Goal: Task Accomplishment & Management: Complete application form

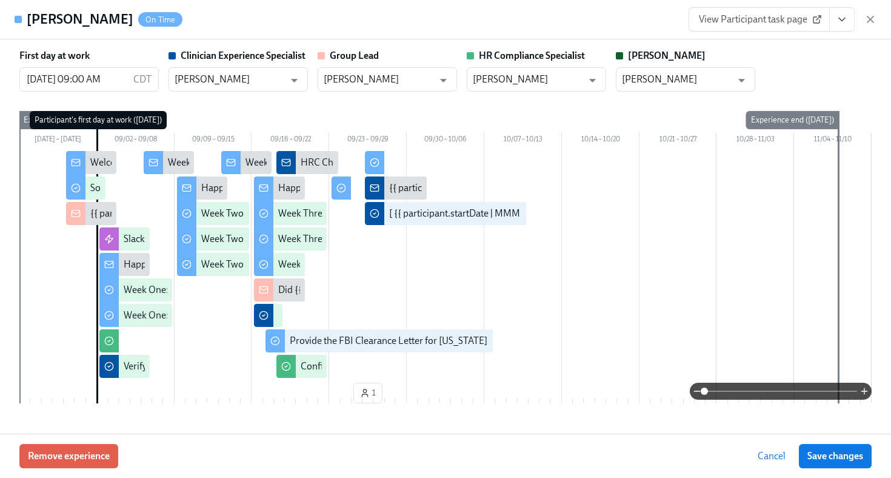
click at [871, 14] on icon "button" at bounding box center [871, 19] width 12 height 12
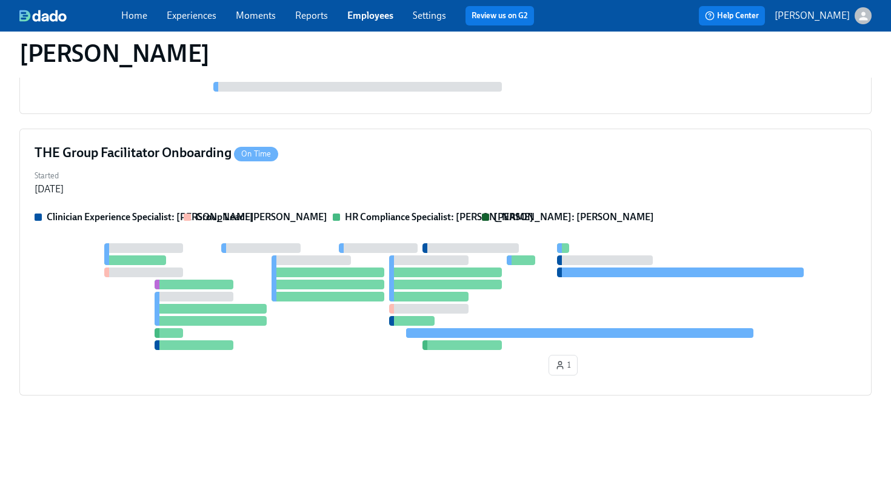
click at [379, 21] on span "Employees" at bounding box center [370, 15] width 46 height 13
click at [386, 18] on link "Employees" at bounding box center [370, 16] width 46 height 12
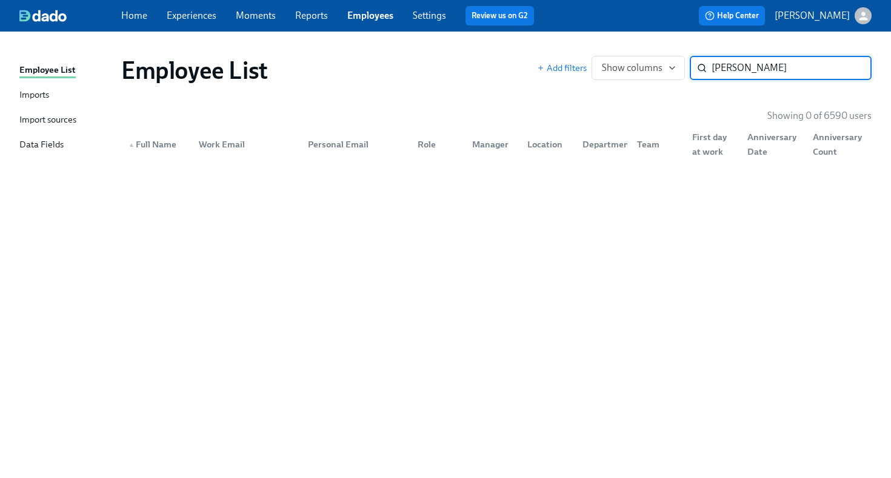
drag, startPoint x: 761, startPoint y: 72, endPoint x: 730, endPoint y: 70, distance: 30.9
click at [730, 70] on input "[PERSON_NAME]" at bounding box center [792, 68] width 160 height 24
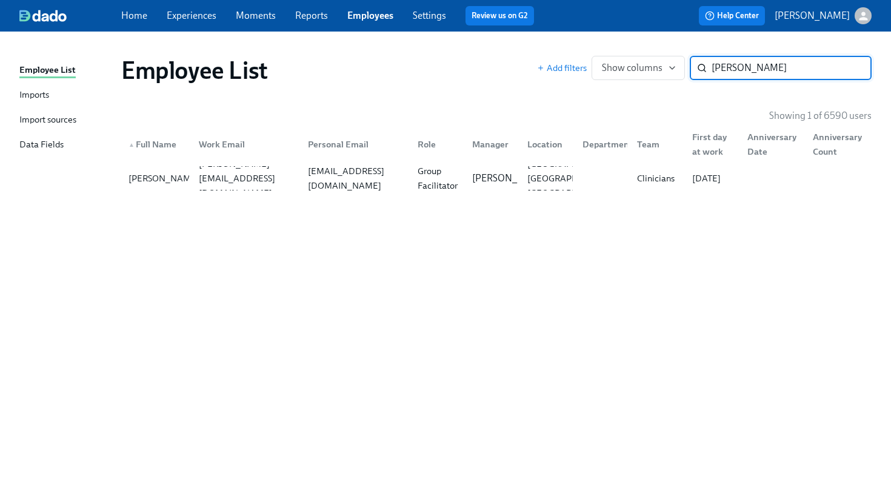
type input "[PERSON_NAME]"
click at [394, 196] on div "Employee List Add filters Show columns [PERSON_NAME] ​ Showing 1 of 6590 users …" at bounding box center [445, 247] width 853 height 403
click at [406, 169] on div "[EMAIL_ADDRESS][DOMAIN_NAME]" at bounding box center [353, 178] width 110 height 24
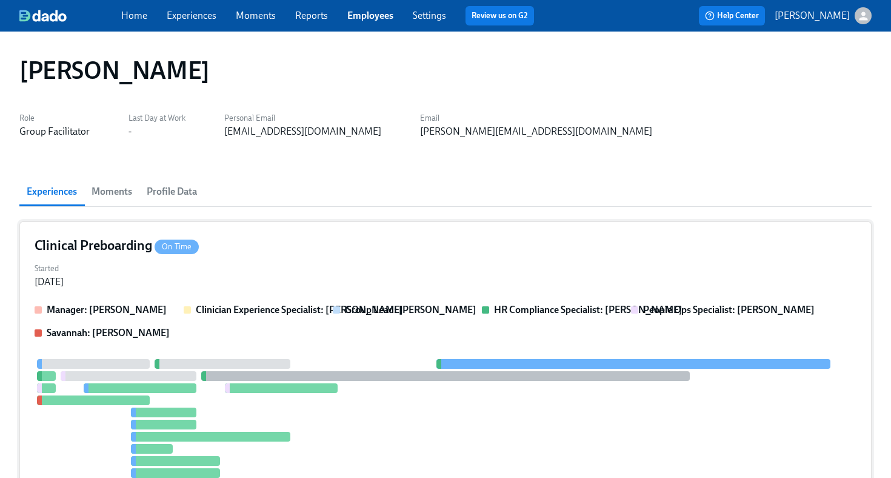
click at [620, 251] on div "Clinical Preboarding On Time" at bounding box center [446, 245] width 822 height 18
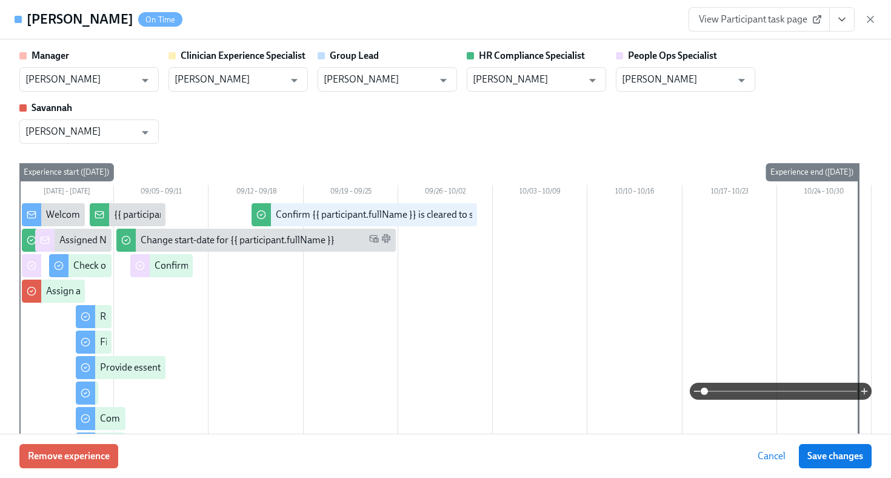
click at [839, 21] on icon "View task page" at bounding box center [842, 19] width 12 height 12
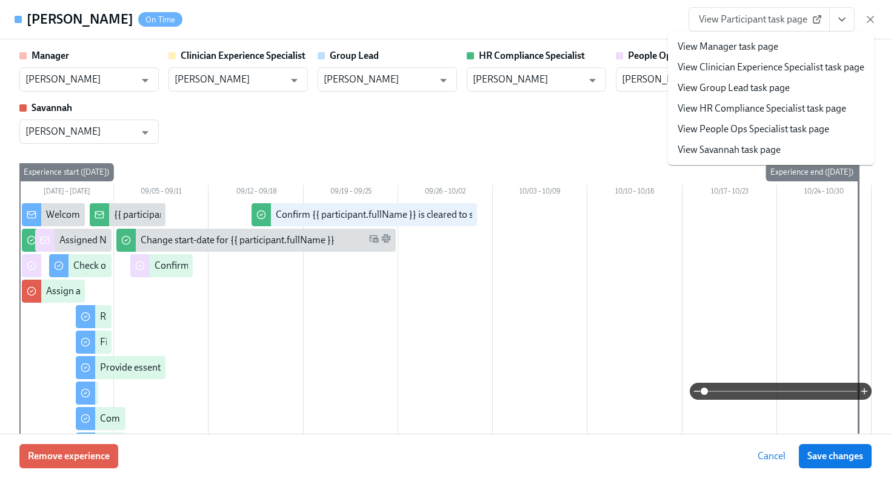
click at [794, 107] on link "View HR Compliance Specialist task page" at bounding box center [762, 108] width 169 height 13
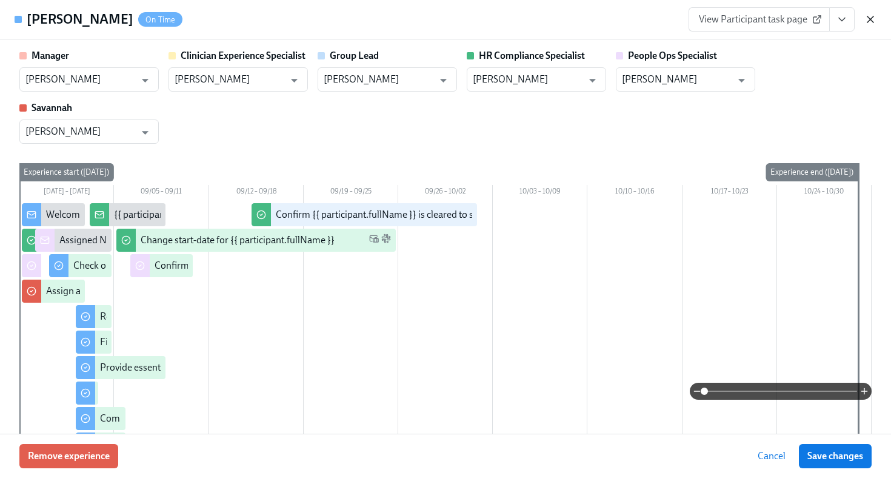
click at [870, 18] on icon "button" at bounding box center [871, 19] width 6 height 6
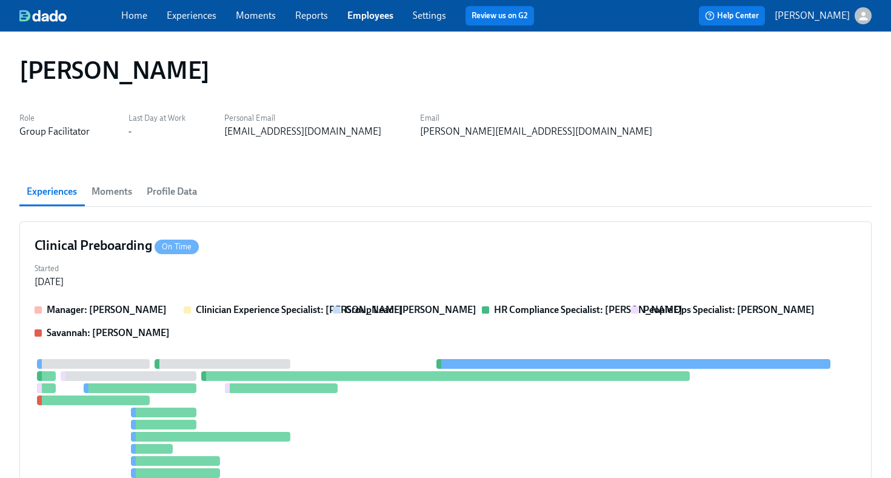
click at [374, 17] on link "Employees" at bounding box center [370, 16] width 46 height 12
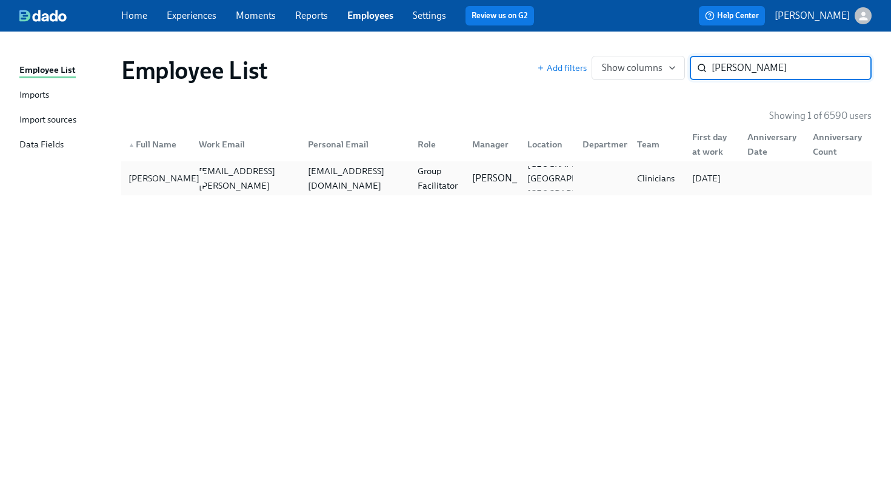
type input "[PERSON_NAME]"
click at [174, 183] on div "[PERSON_NAME]" at bounding box center [164, 178] width 81 height 15
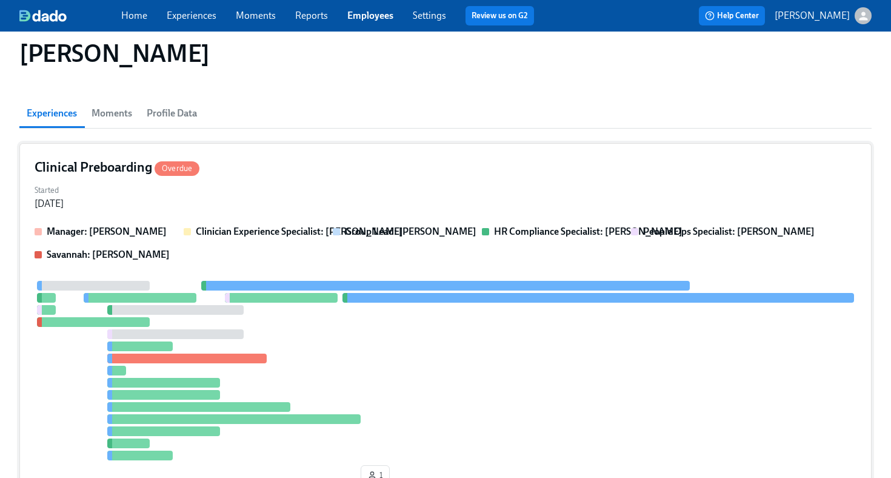
scroll to position [75, 0]
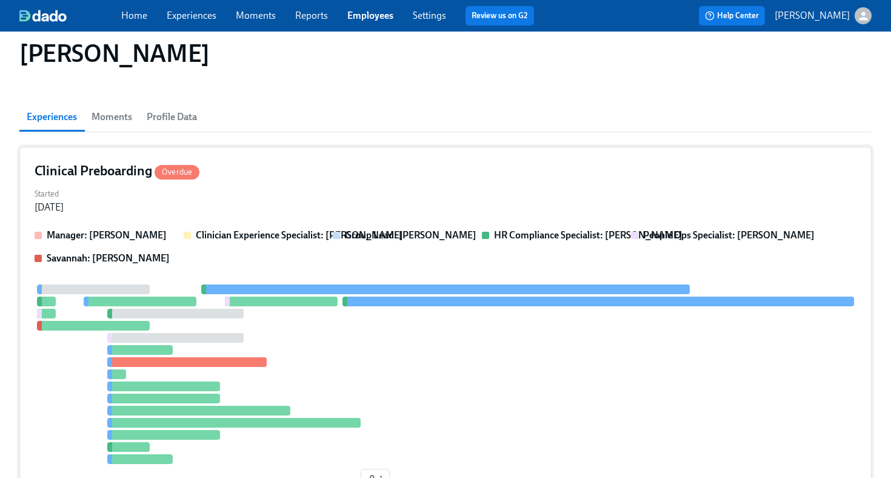
click at [567, 195] on div "Started [DATE]" at bounding box center [446, 199] width 822 height 29
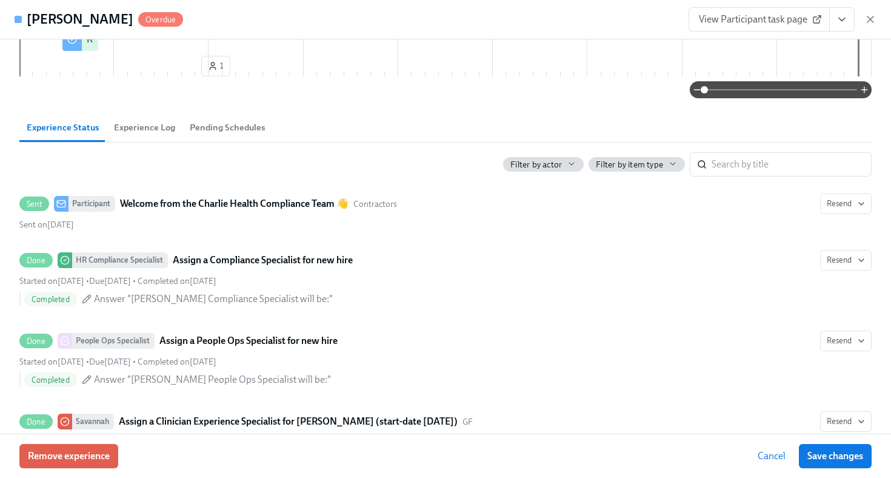
scroll to position [421, 0]
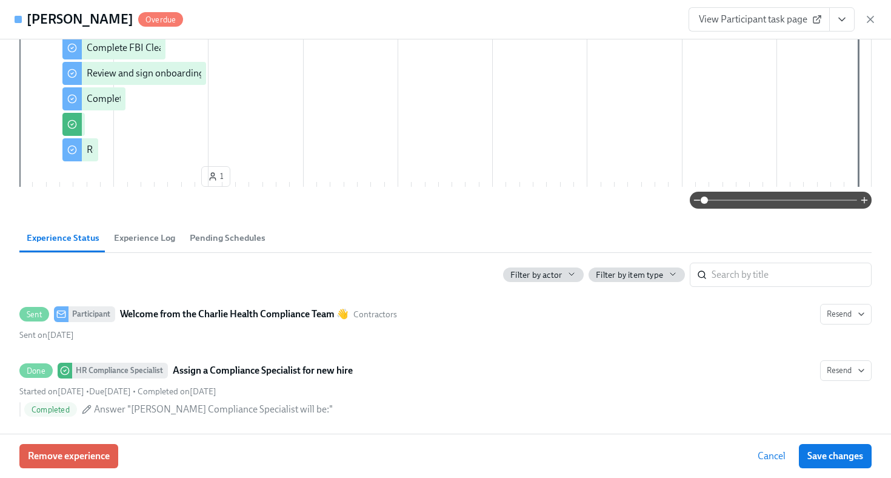
click at [842, 23] on icon "View task page" at bounding box center [842, 19] width 12 height 12
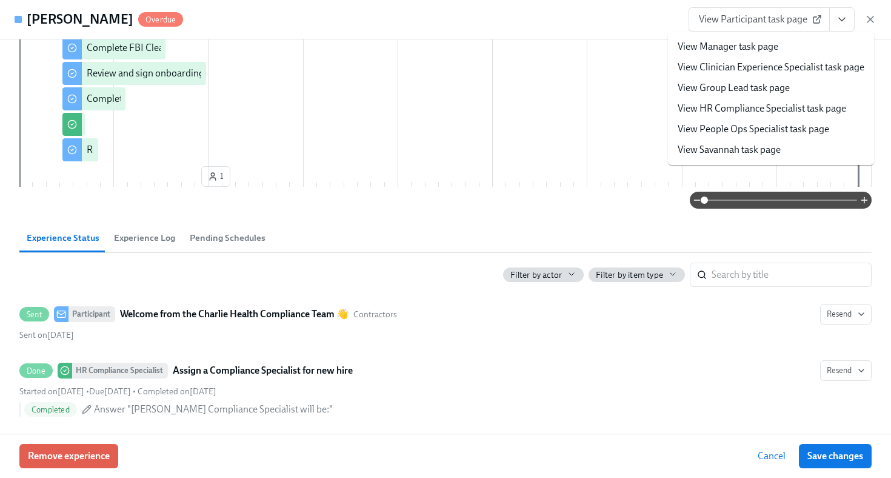
click at [773, 114] on link "View HR Compliance Specialist task page" at bounding box center [762, 108] width 169 height 13
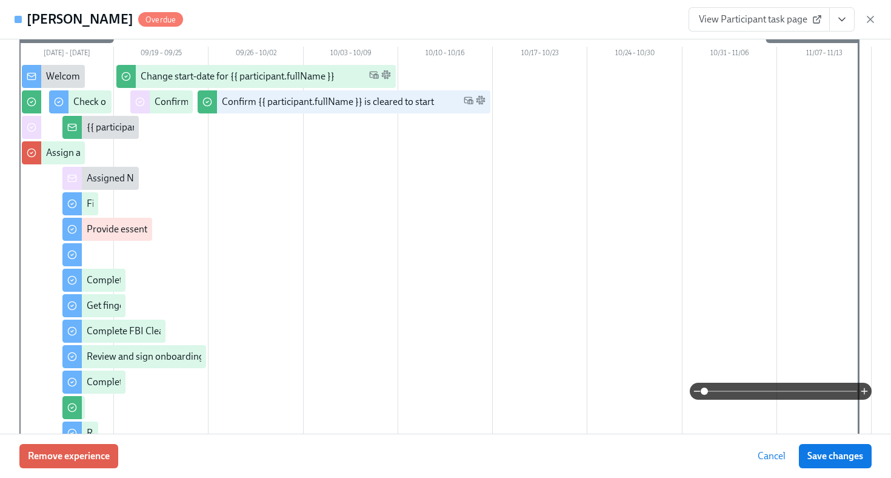
scroll to position [0, 0]
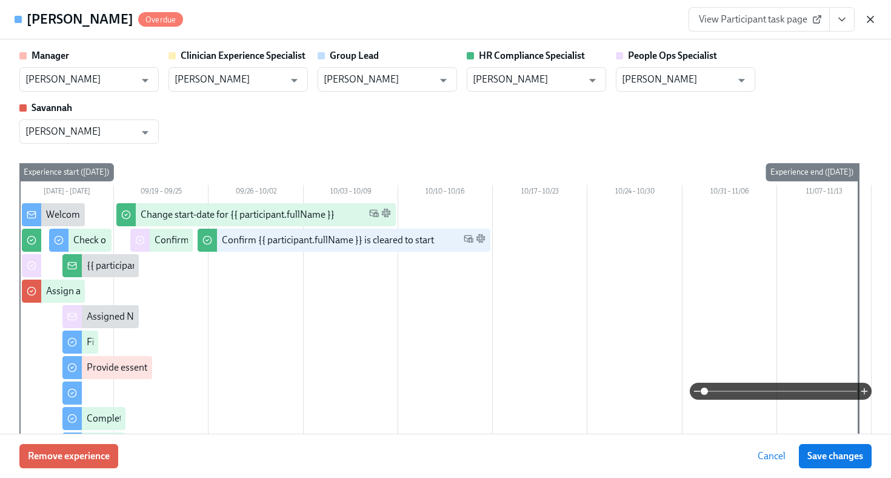
click at [873, 19] on icon "button" at bounding box center [871, 19] width 12 height 12
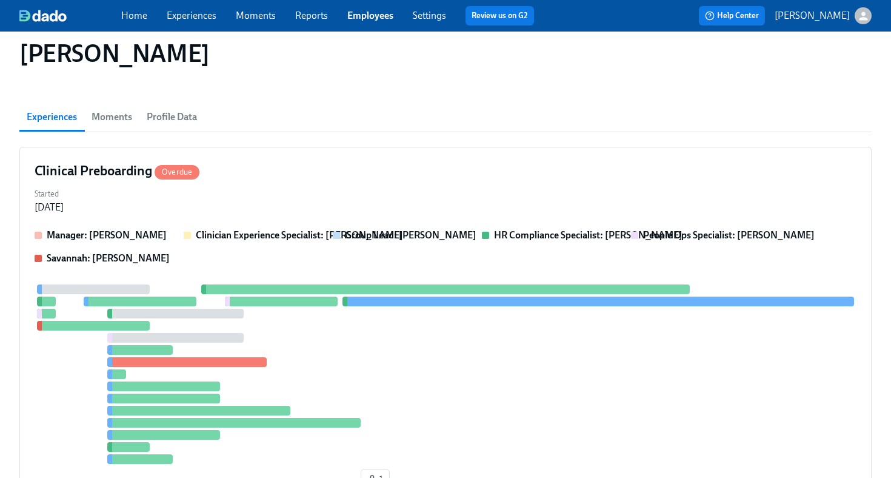
click at [381, 12] on link "Employees" at bounding box center [370, 16] width 46 height 12
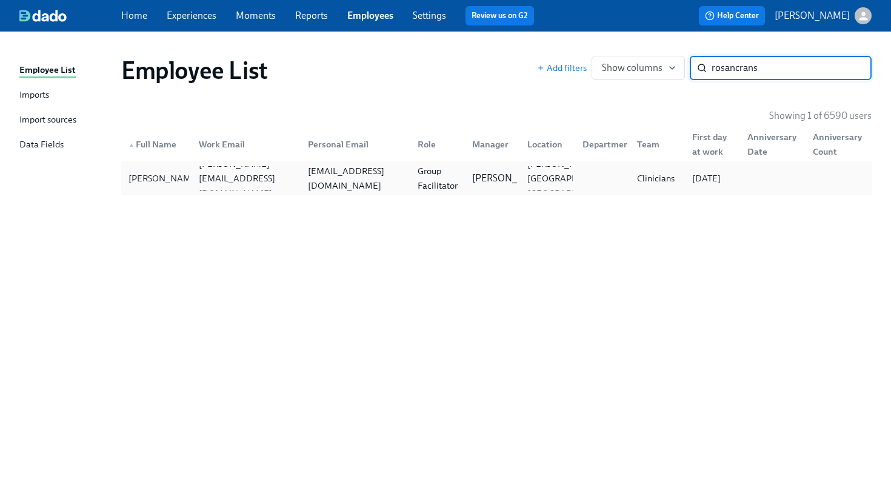
type input "rosancrans"
click at [381, 177] on div "[EMAIL_ADDRESS][DOMAIN_NAME]" at bounding box center [355, 178] width 105 height 29
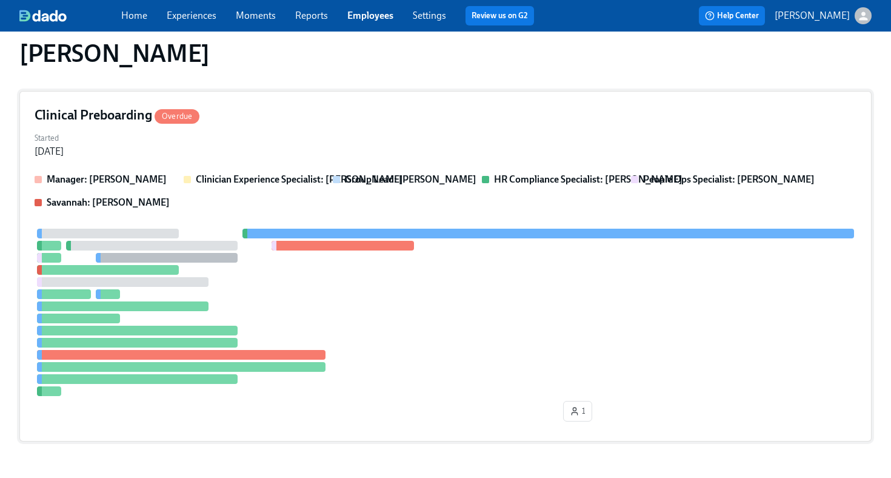
scroll to position [277, 0]
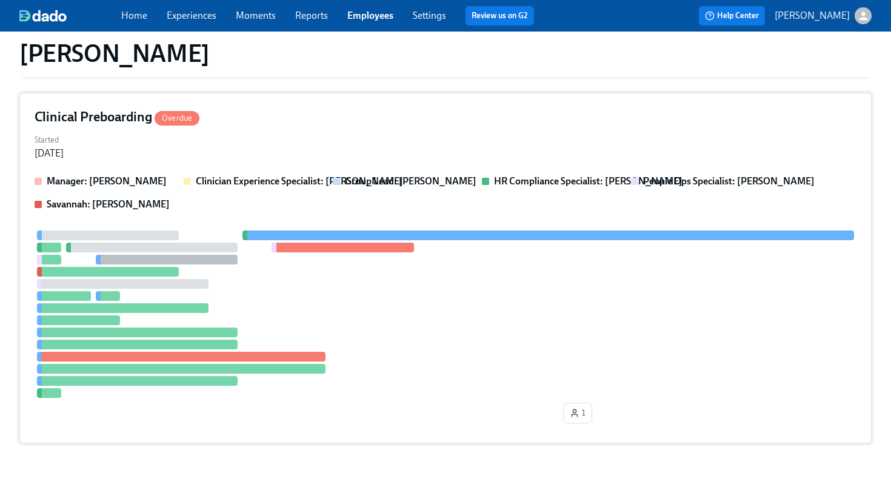
click at [477, 133] on div "Started [DATE]" at bounding box center [446, 145] width 822 height 29
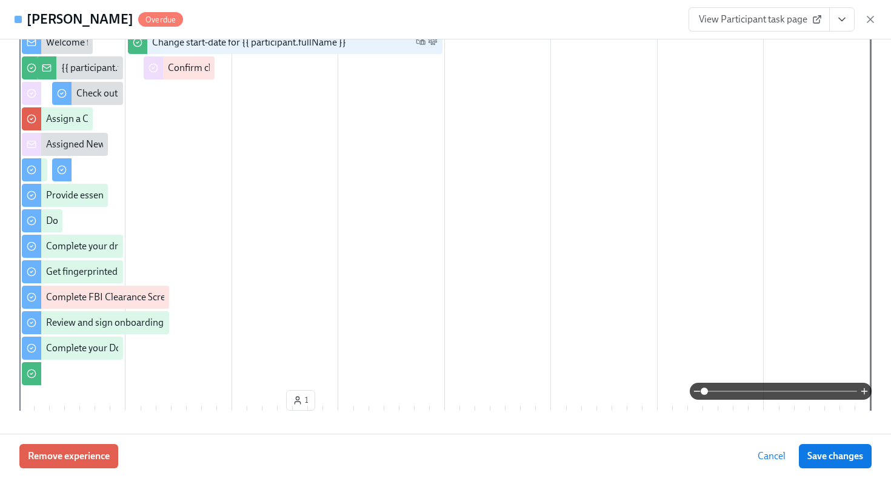
scroll to position [0, 0]
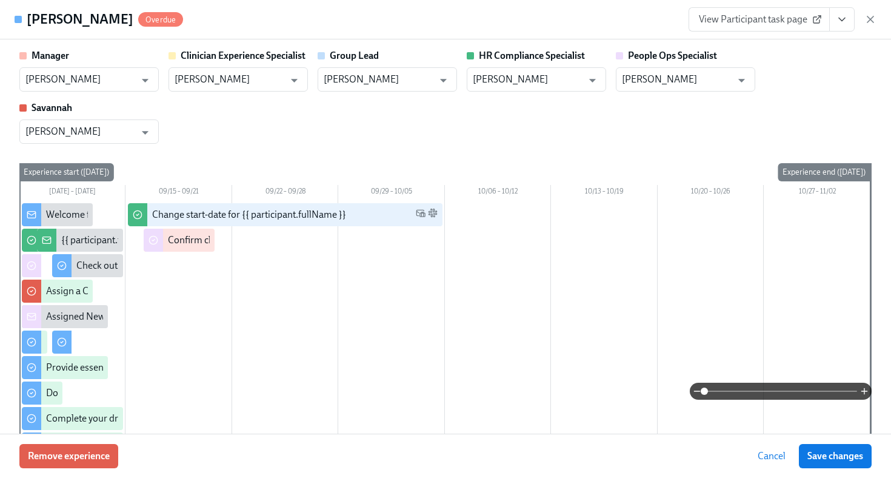
click at [838, 25] on icon "View task page" at bounding box center [842, 19] width 12 height 12
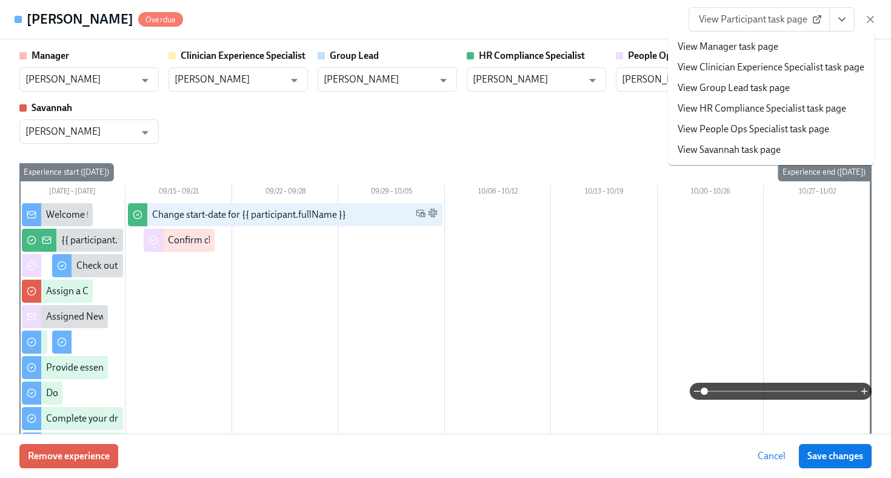
click at [819, 114] on link "View HR Compliance Specialist task page" at bounding box center [762, 108] width 169 height 13
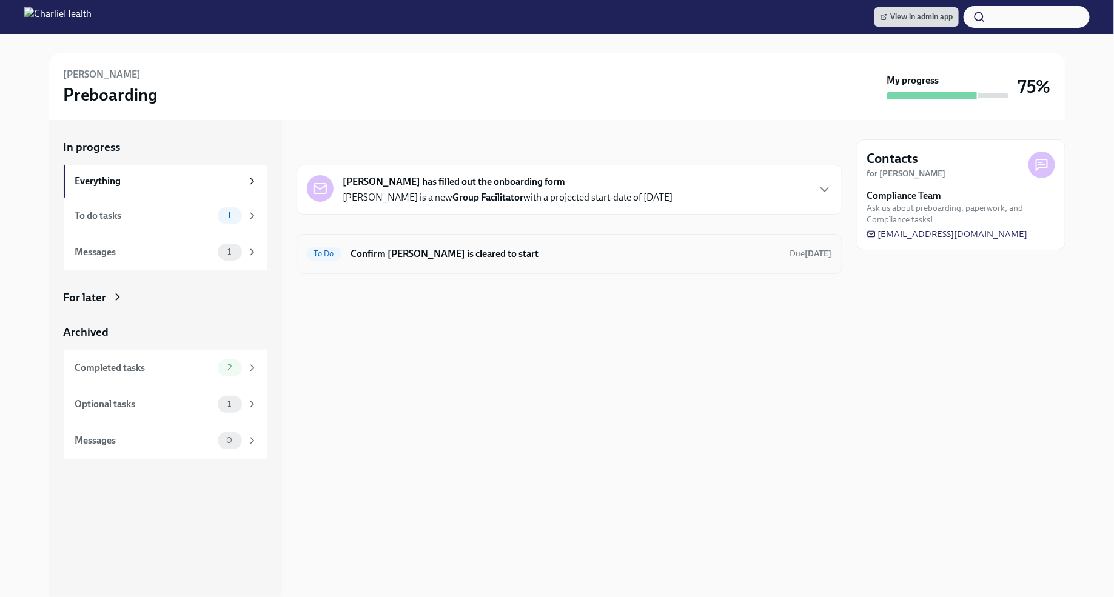
click at [708, 256] on h6 "Confirm [PERSON_NAME] is cleared to start" at bounding box center [565, 253] width 429 height 13
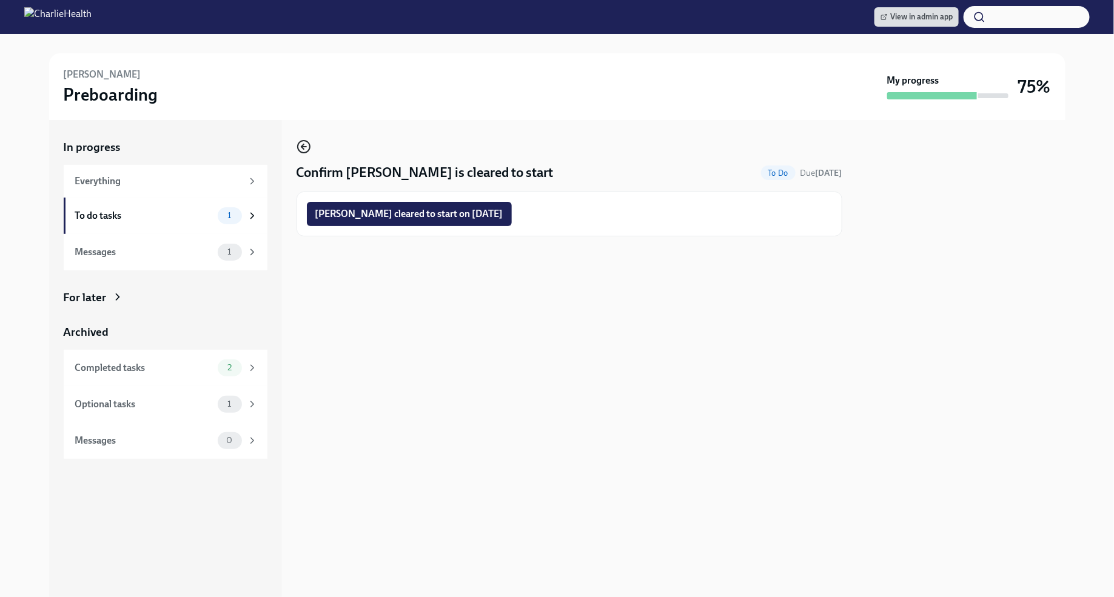
click at [302, 143] on icon "button" at bounding box center [304, 146] width 15 height 15
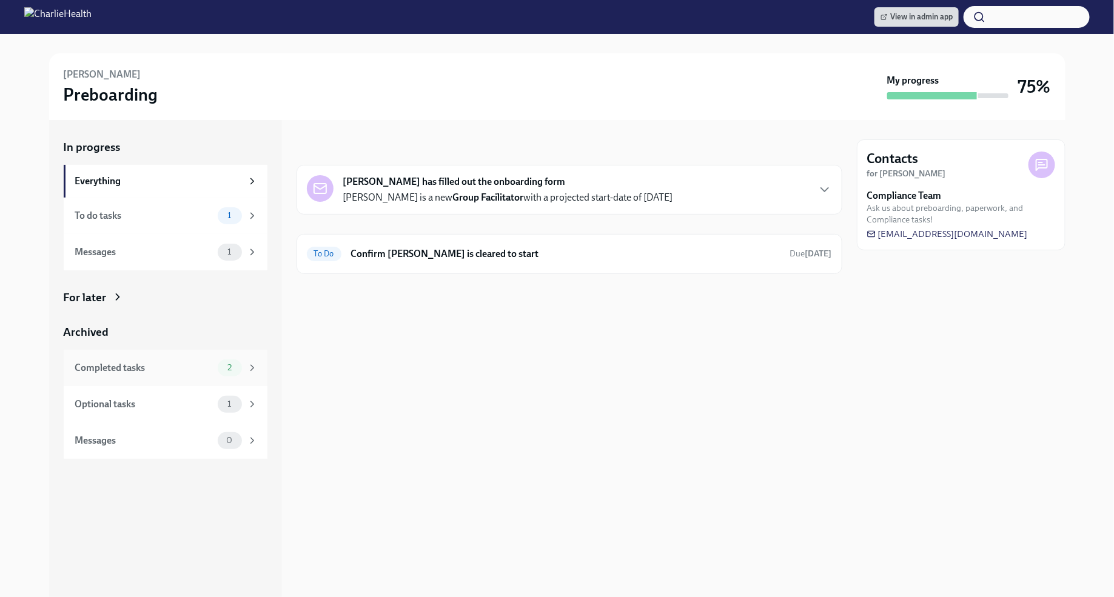
click at [204, 367] on div "Completed tasks" at bounding box center [144, 367] width 138 height 13
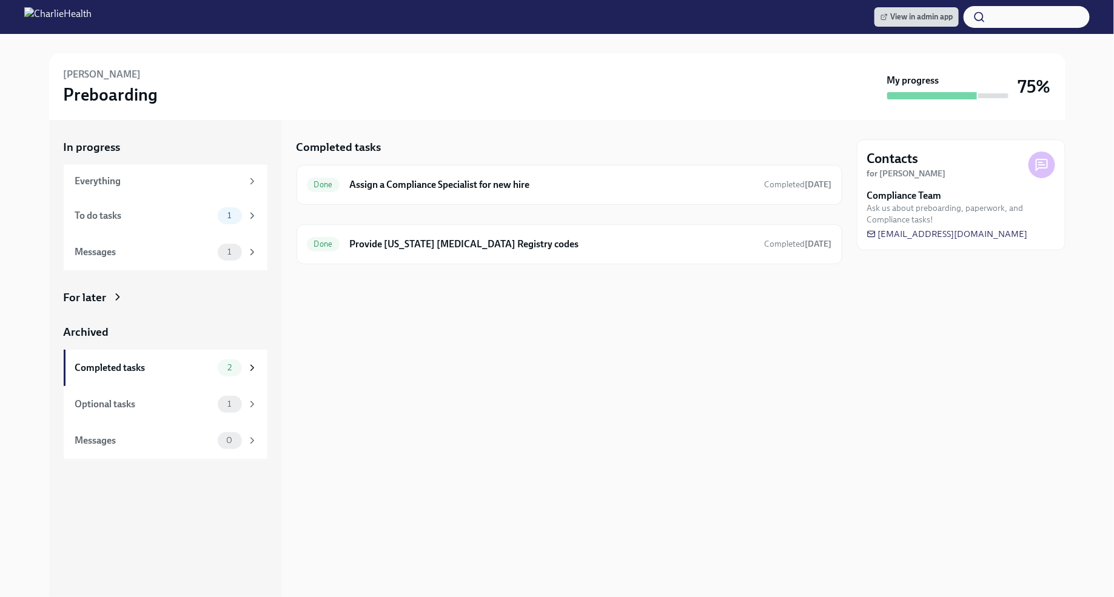
click at [108, 304] on div "For later" at bounding box center [166, 298] width 204 height 16
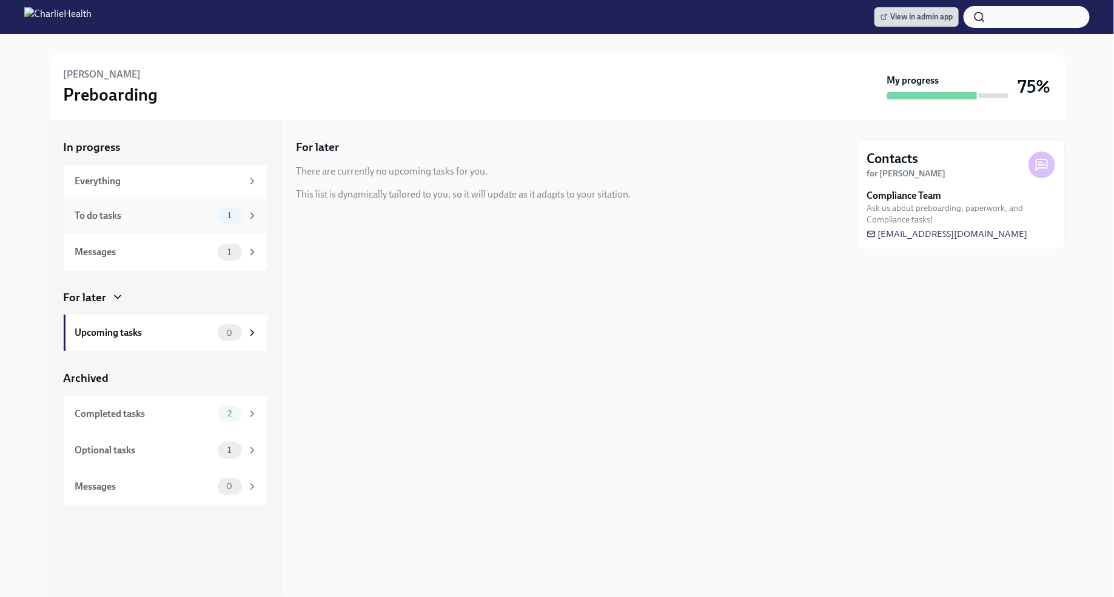
click at [213, 217] on div "To do tasks 1" at bounding box center [166, 215] width 183 height 17
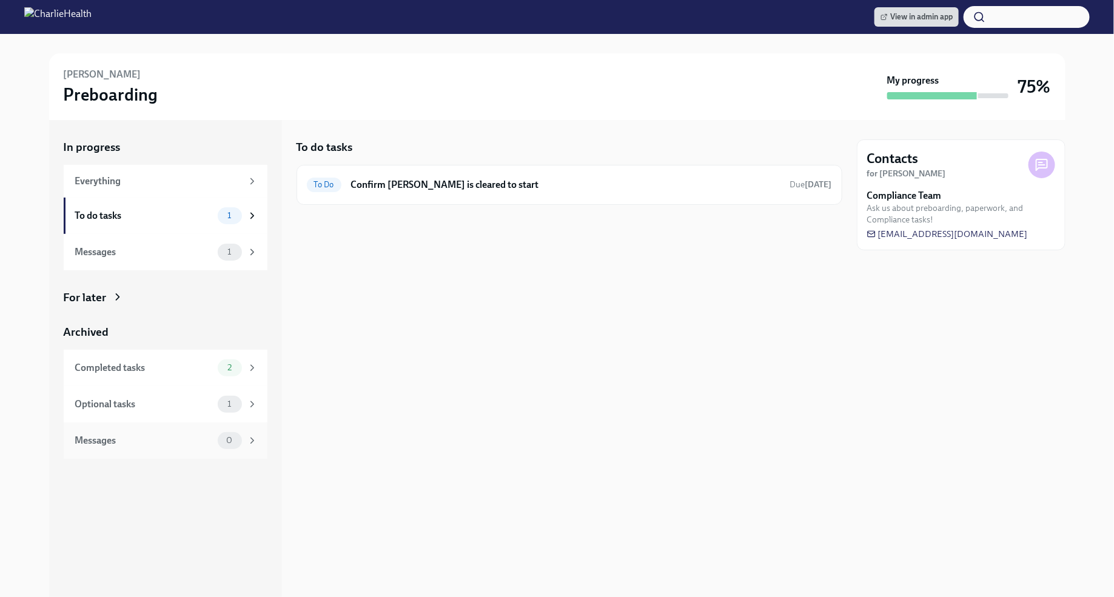
click at [167, 454] on div "Messages 0" at bounding box center [166, 441] width 204 height 36
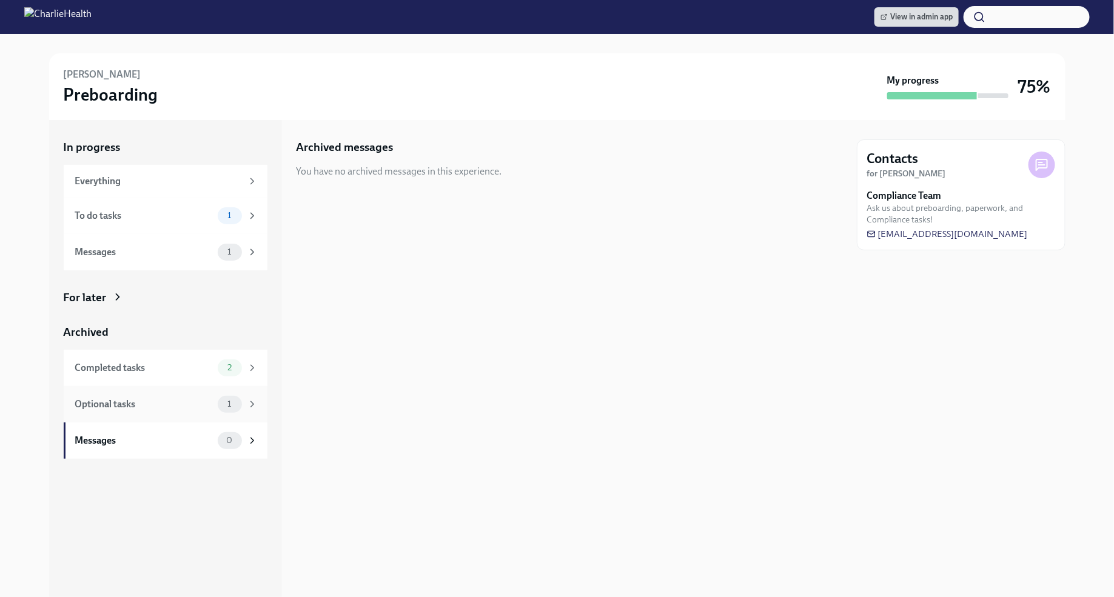
click at [172, 414] on div "Optional tasks 1" at bounding box center [166, 404] width 204 height 36
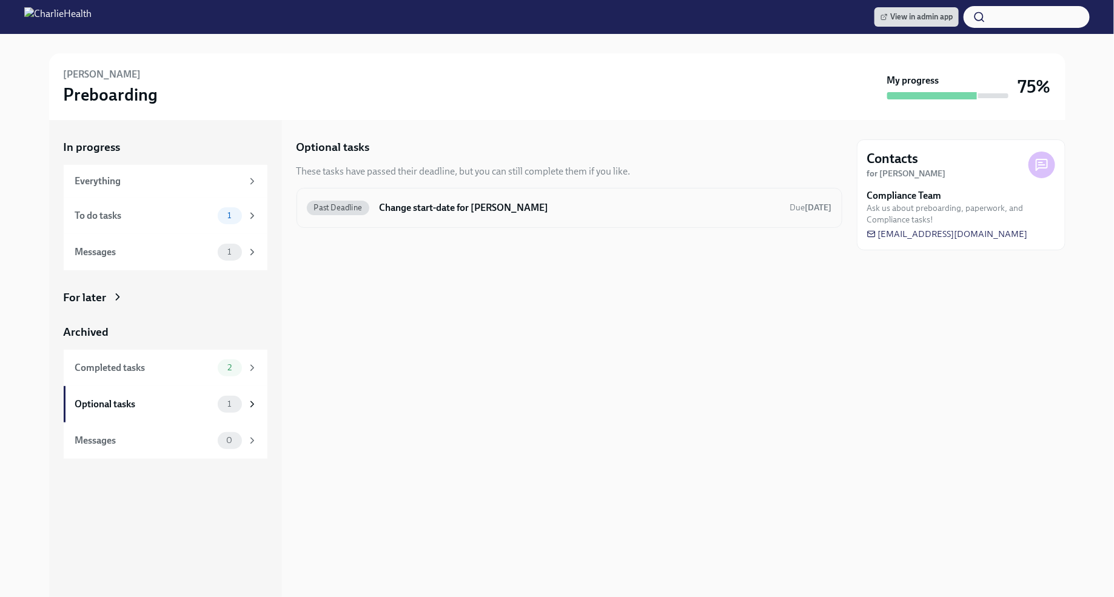
click at [357, 209] on span "Past Deadline" at bounding box center [338, 207] width 63 height 9
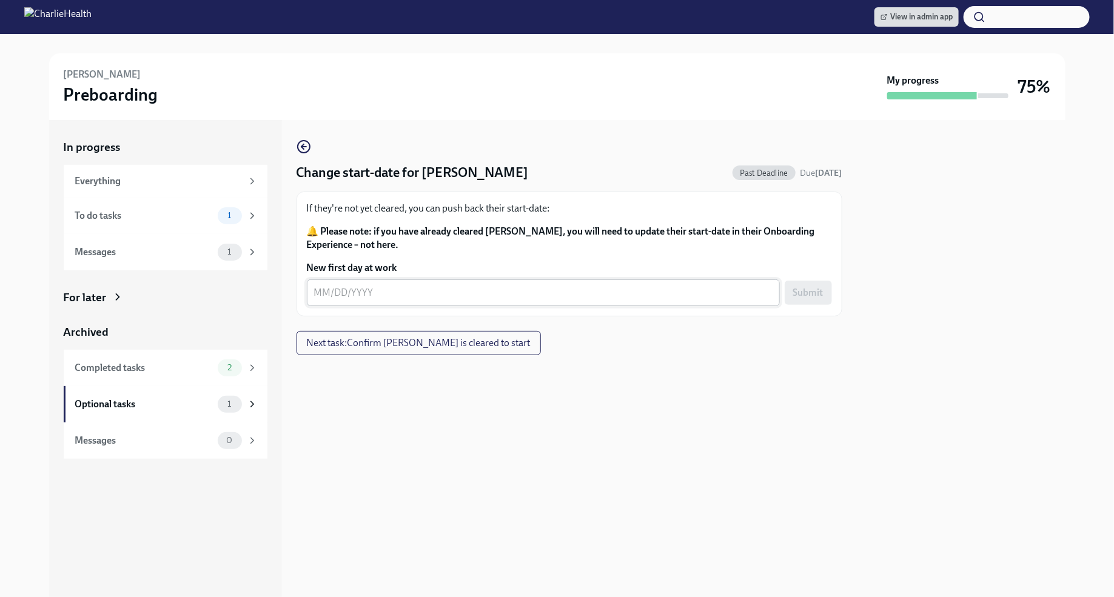
click at [432, 284] on div "x ​" at bounding box center [543, 293] width 473 height 27
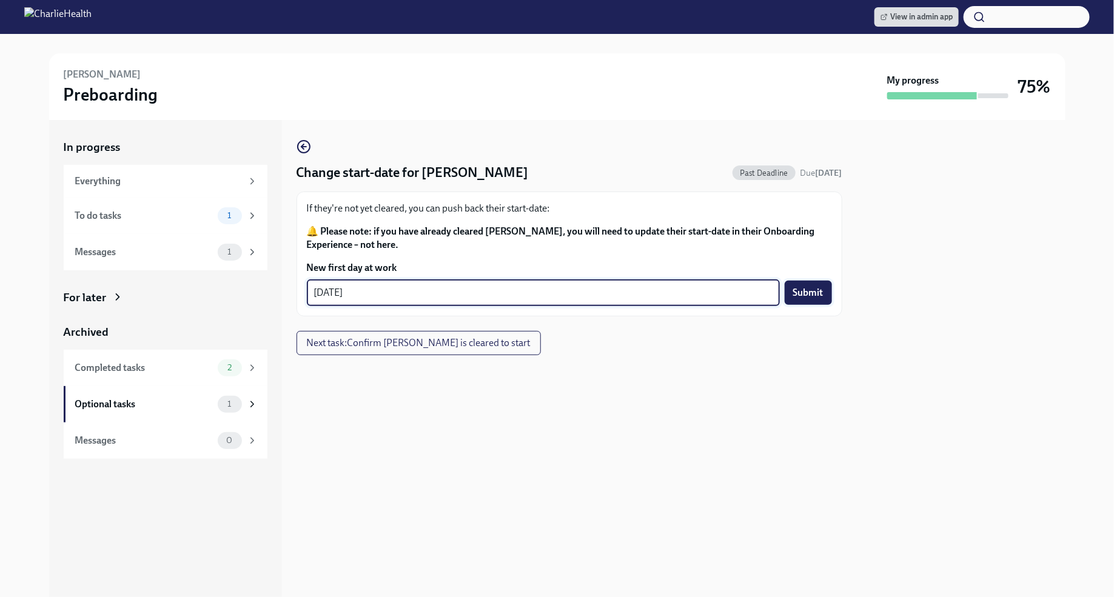
type textarea "09/30/2025"
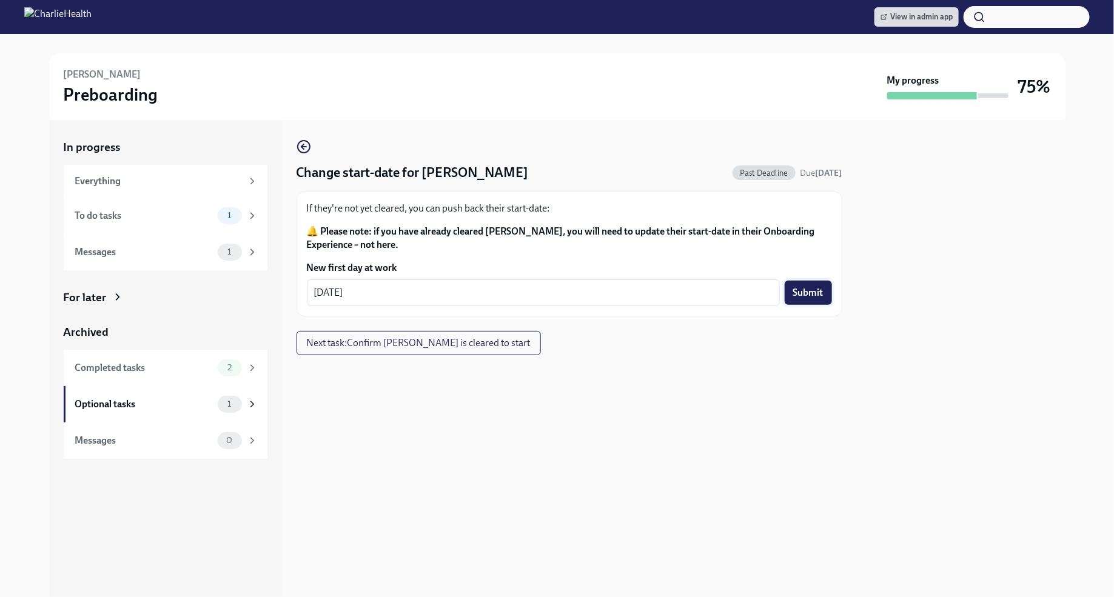
click at [809, 298] on span "Submit" at bounding box center [808, 293] width 30 height 12
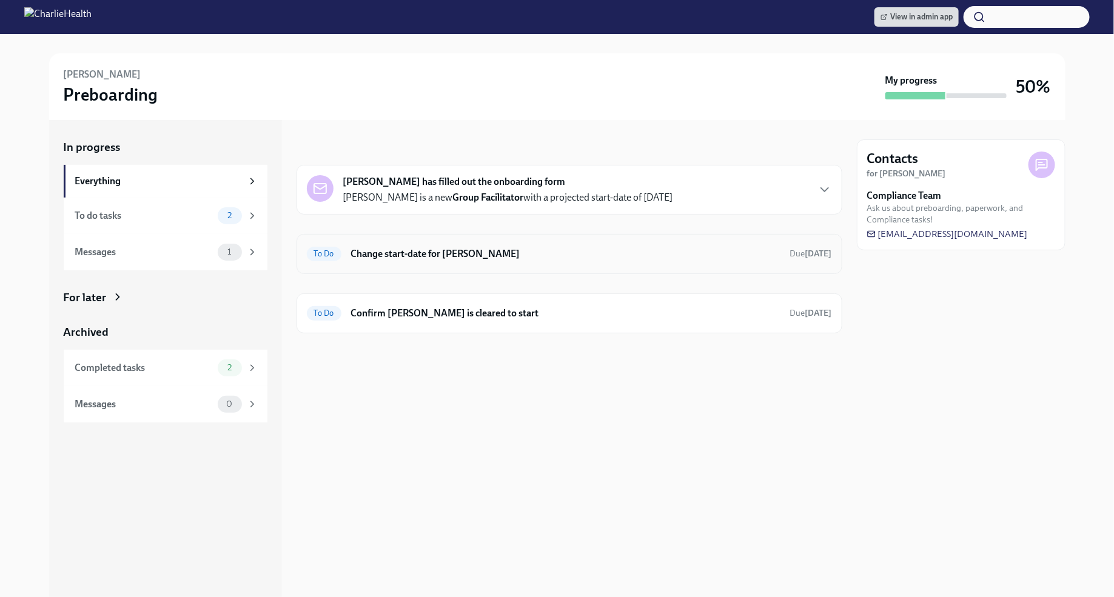
click at [466, 254] on h6 "Change start-date for [PERSON_NAME]" at bounding box center [565, 253] width 429 height 13
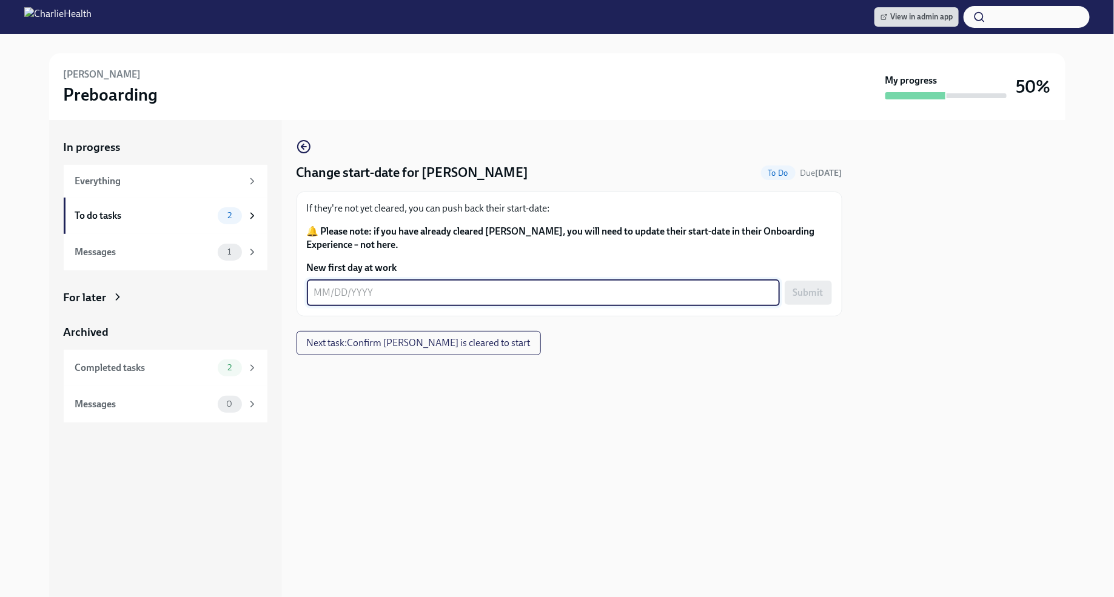
click at [323, 293] on textarea "New first day at work" at bounding box center [543, 293] width 458 height 15
type textarea "09/30/2025"
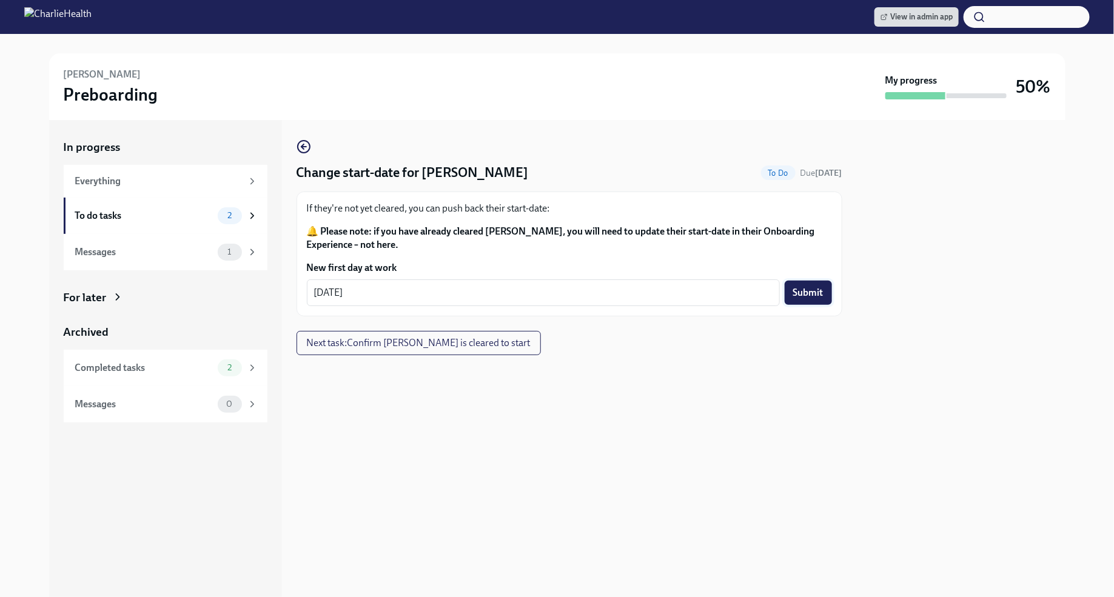
click at [803, 292] on span "Submit" at bounding box center [808, 293] width 30 height 12
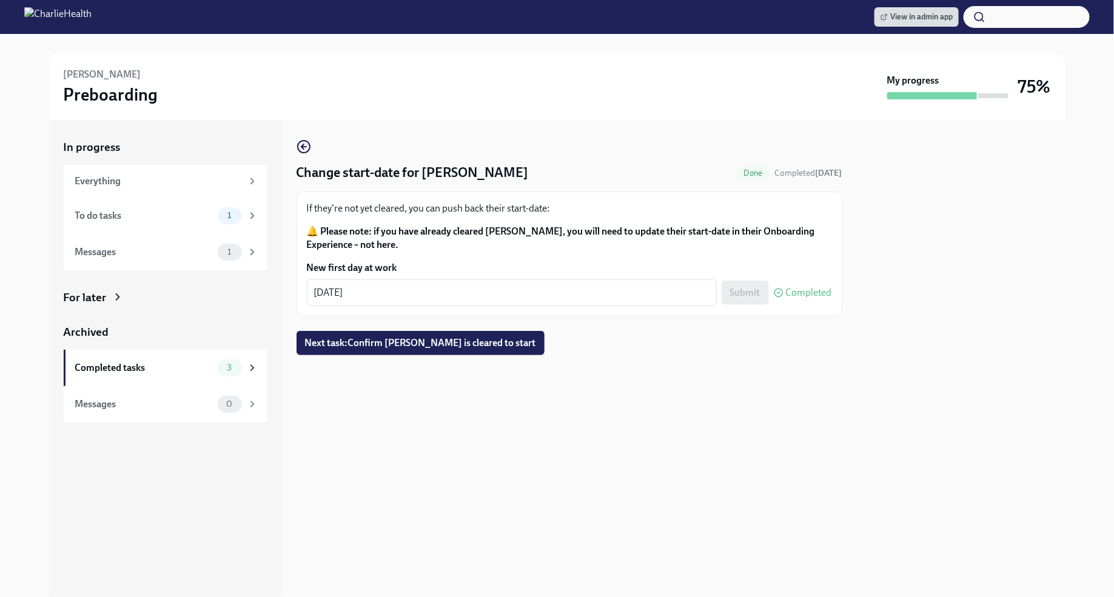
click at [92, 17] on img at bounding box center [57, 16] width 67 height 19
click at [307, 147] on icon "button" at bounding box center [304, 146] width 15 height 15
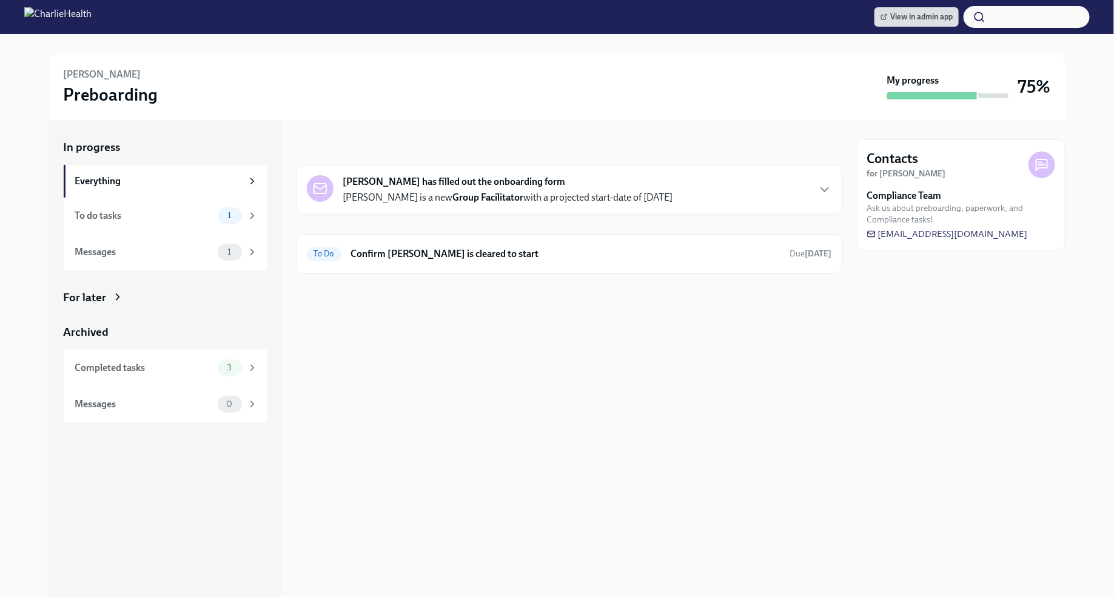
click at [92, 24] on img at bounding box center [57, 16] width 67 height 19
click at [563, 247] on h6 "Change start-date for [PERSON_NAME]" at bounding box center [565, 253] width 429 height 13
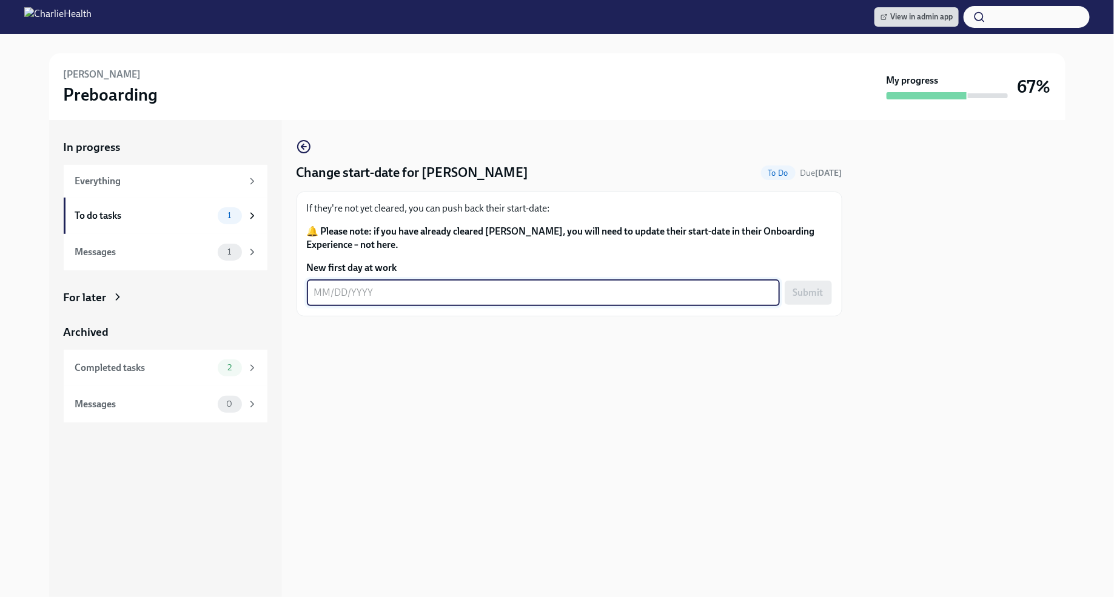
click at [321, 296] on textarea "New first day at work" at bounding box center [543, 293] width 458 height 15
type textarea "09/30/2025"
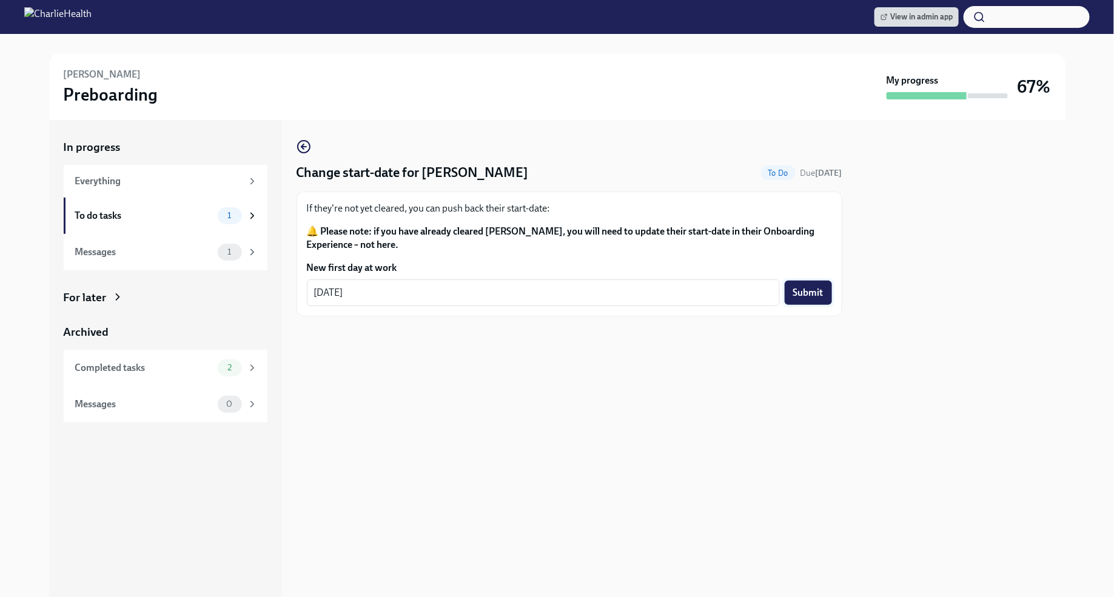
click at [808, 300] on button "Submit" at bounding box center [808, 293] width 47 height 24
